Goal: Information Seeking & Learning: Learn about a topic

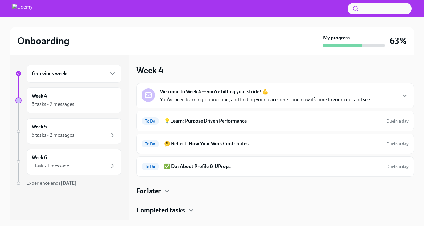
scroll to position [1, 0]
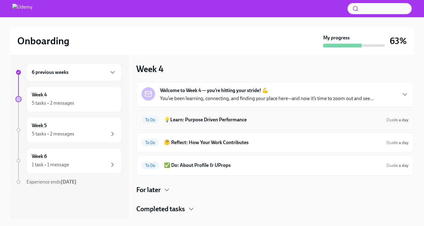
click at [203, 126] on div "To Do 💡Learn: Purpose Driven Performance Due in a day" at bounding box center [274, 120] width 277 height 20
click at [203, 122] on h6 "💡Learn: Purpose Driven Performance" at bounding box center [272, 120] width 217 height 7
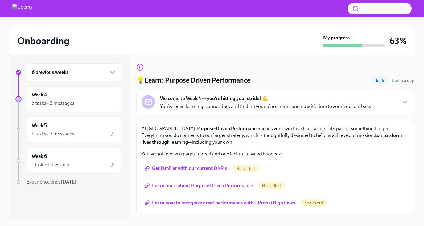
scroll to position [15, 0]
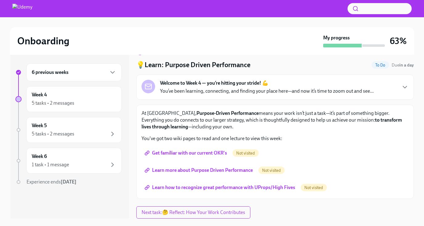
click at [217, 155] on span "Get familiar with our current OKR's" at bounding box center [186, 153] width 81 height 6
click at [215, 154] on span "Get familiar with our current OKR's" at bounding box center [186, 153] width 81 height 6
click at [195, 170] on span "Learn more about Purpose Driven Performance" at bounding box center [199, 170] width 107 height 6
click at [199, 187] on span "Learn how to recognize great performance with UProps/High Fives" at bounding box center [220, 188] width 149 height 6
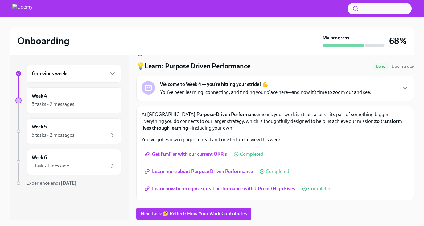
scroll to position [11, 0]
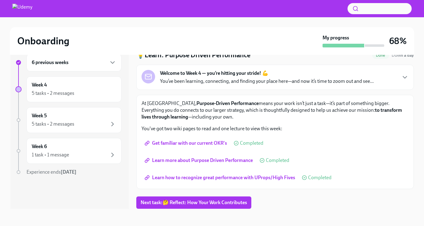
click at [177, 144] on span "Get familiar with our current OKR's" at bounding box center [186, 143] width 81 height 6
click at [231, 175] on span "Learn how to recognize great performance with UProps/High Fives" at bounding box center [220, 178] width 149 height 6
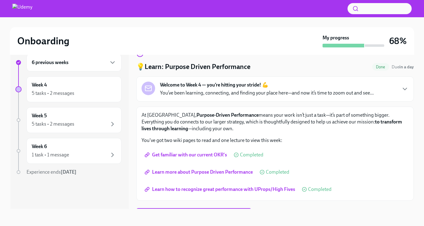
scroll to position [15, 0]
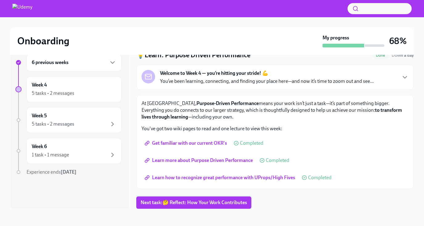
click at [183, 207] on button "Next task : 🤔 Reflect: How Your Work Contributes" at bounding box center [193, 203] width 115 height 12
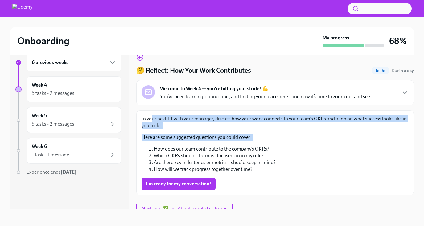
drag, startPoint x: 150, startPoint y: 122, endPoint x: 211, endPoint y: 141, distance: 64.0
click at [211, 141] on div "In your next 1:1 with your manager, discuss how your work connects to your team…" at bounding box center [274, 144] width 267 height 57
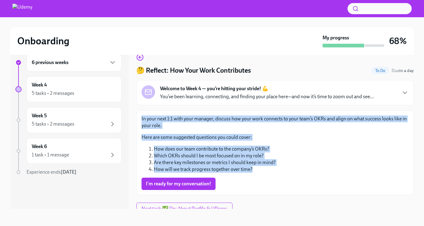
drag, startPoint x: 141, startPoint y: 120, endPoint x: 257, endPoint y: 172, distance: 127.3
click at [257, 173] on div "In your next 1:1 with your manager, discuss how your work connects to your team…" at bounding box center [274, 144] width 267 height 57
click at [257, 172] on li "How will we track progress together over time?" at bounding box center [281, 169] width 255 height 7
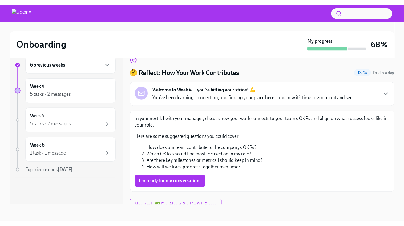
scroll to position [6, 0]
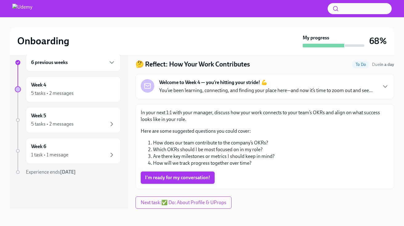
click at [196, 177] on span "I'm ready for my conversation!" at bounding box center [177, 178] width 65 height 6
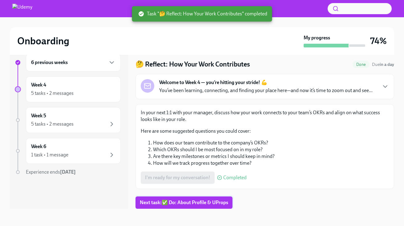
click at [198, 203] on span "Next task : ✅ Do: About Profile & UProps" at bounding box center [184, 203] width 88 height 6
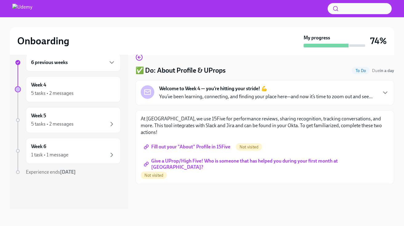
click at [196, 144] on span "Fill out your "About" Profile in 15Five" at bounding box center [187, 147] width 85 height 6
click at [208, 144] on span "Fill out your "About" Profile in 15Five" at bounding box center [187, 147] width 85 height 6
click at [225, 161] on span "Give a UProp/High Five! Who is someone that has helped you during your first mo…" at bounding box center [265, 164] width 240 height 6
click at [215, 202] on div "✅ Do: About Profile & UProps Done Due in a day Welcome to Week 4 — you’re hitti…" at bounding box center [265, 126] width 259 height 165
click at [90, 92] on div "5 tasks • 2 messages" at bounding box center [73, 93] width 84 height 7
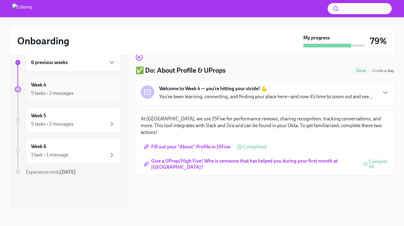
scroll to position [1, 0]
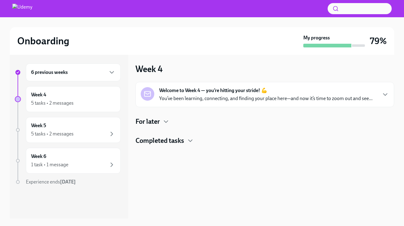
click at [202, 94] on div "Welcome to Week 4 — you’re hitting your stride! 💪 You’ve been learning, connect…" at bounding box center [266, 94] width 214 height 15
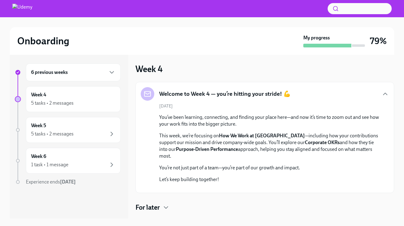
scroll to position [0, 0]
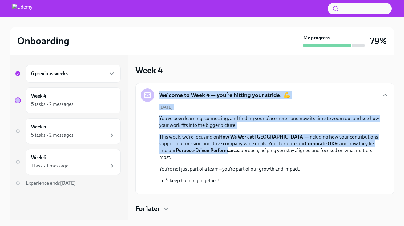
drag, startPoint x: 177, startPoint y: 85, endPoint x: 212, endPoint y: 150, distance: 74.0
click at [212, 150] on div "Welcome to Week 4 — you’re hitting your stride! 💪 [DATE] You’ve been learning, …" at bounding box center [265, 138] width 259 height 111
click at [212, 150] on strong "Purpose-Driven Performance" at bounding box center [207, 151] width 62 height 6
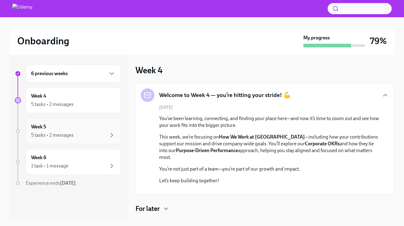
click at [66, 136] on div "5 tasks • 2 messages" at bounding box center [52, 135] width 43 height 7
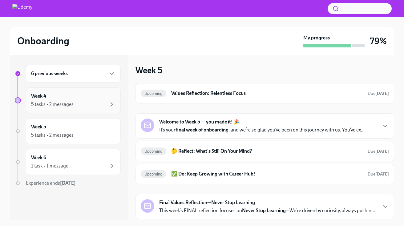
click at [61, 90] on div "Week 4 5 tasks • 2 messages" at bounding box center [73, 101] width 95 height 26
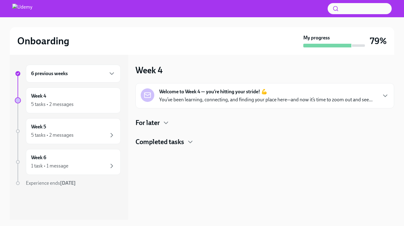
click at [156, 122] on h4 "For later" at bounding box center [148, 122] width 24 height 9
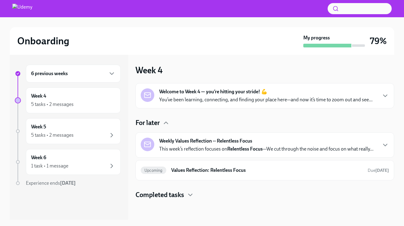
click at [156, 122] on h4 "For later" at bounding box center [148, 122] width 24 height 9
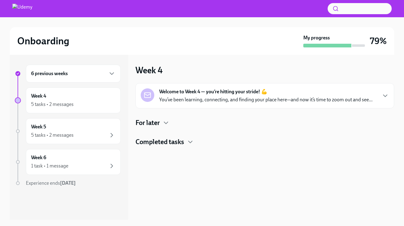
click at [195, 85] on div "Welcome to Week 4 — you’re hitting your stride! 💪 You’ve been learning, connect…" at bounding box center [265, 95] width 259 height 25
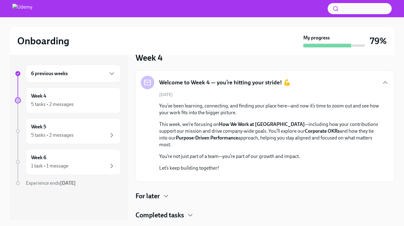
scroll to position [1, 0]
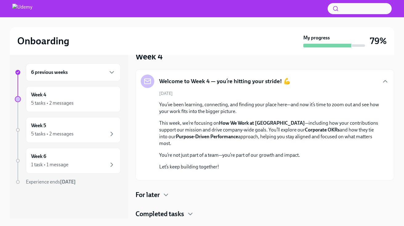
click at [157, 217] on h4 "Completed tasks" at bounding box center [160, 214] width 49 height 9
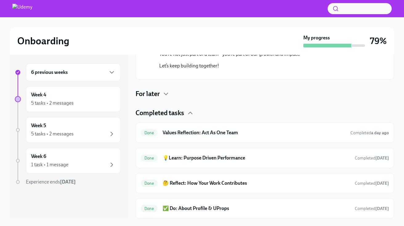
scroll to position [217, 0]
